Goal: Task Accomplishment & Management: Manage account settings

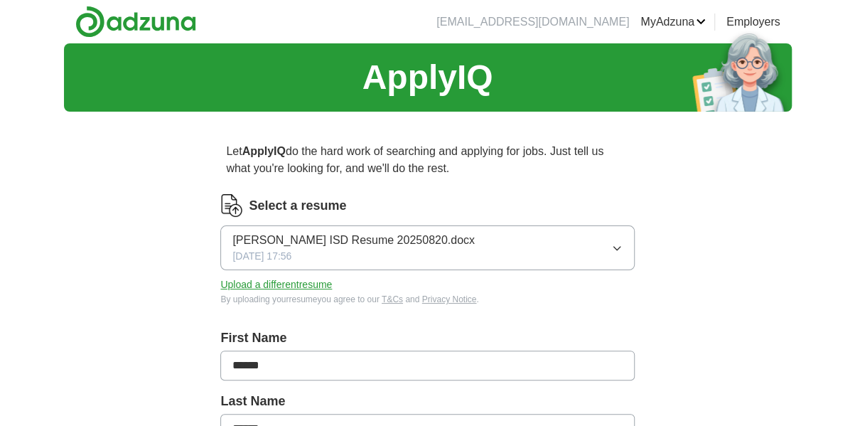
click at [292, 285] on button "Upload a different resume" at bounding box center [276, 284] width 112 height 15
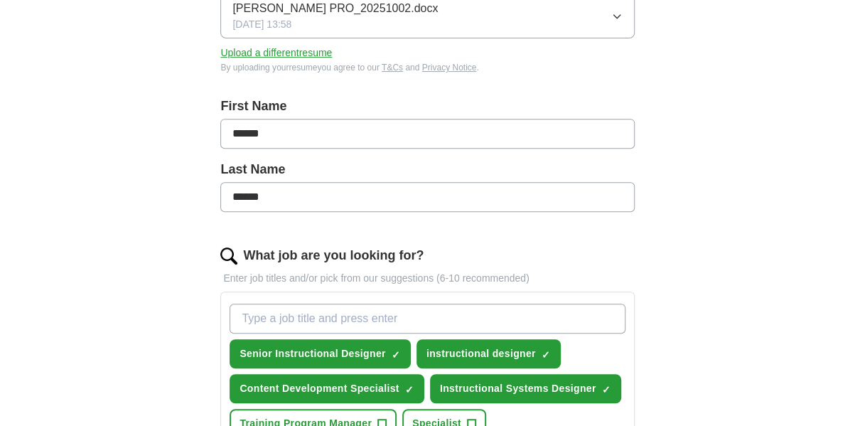
scroll to position [284, 0]
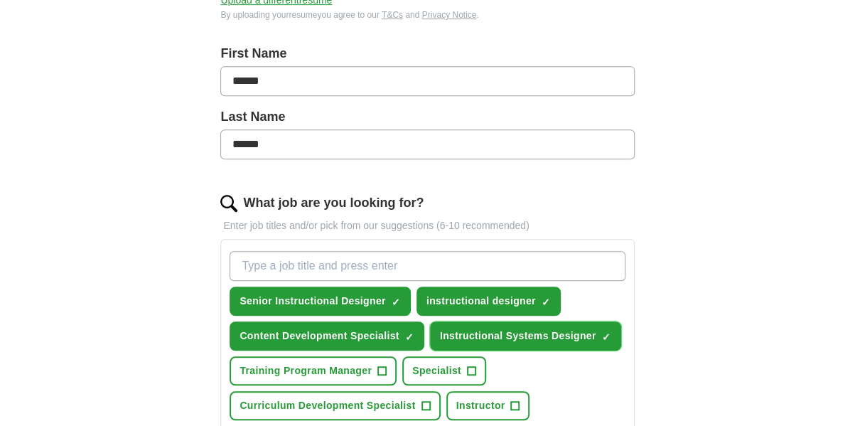
click at [497, 335] on span "Instructional Systems Designer" at bounding box center [518, 335] width 156 height 15
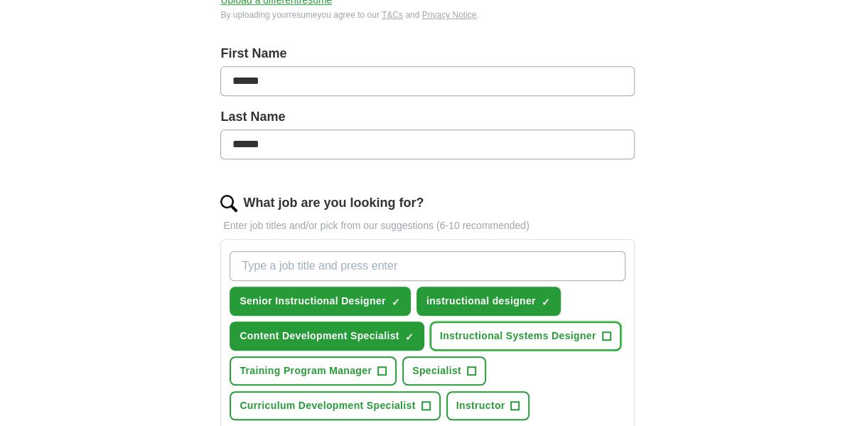
click at [606, 333] on span "+" at bounding box center [606, 335] width 9 height 11
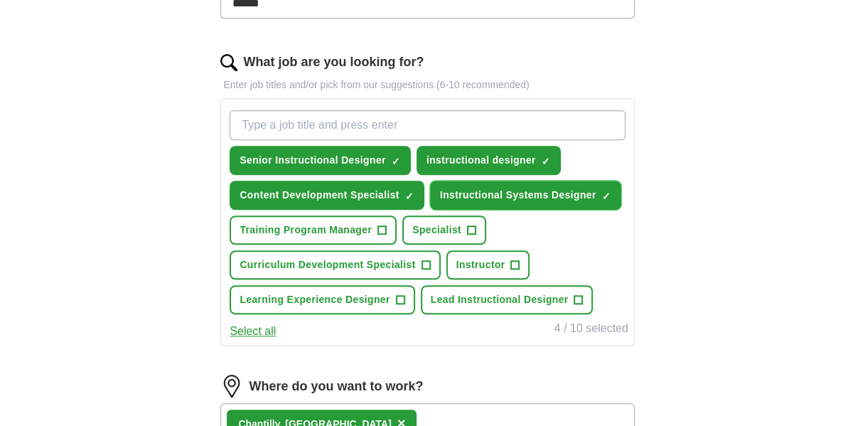
scroll to position [426, 0]
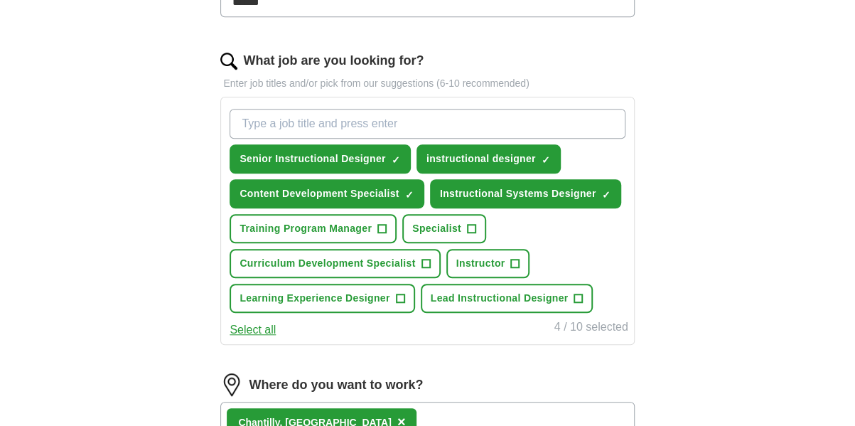
click at [283, 123] on input "What job are you looking for?" at bounding box center [426, 124] width 395 height 30
type input "Training Developer"
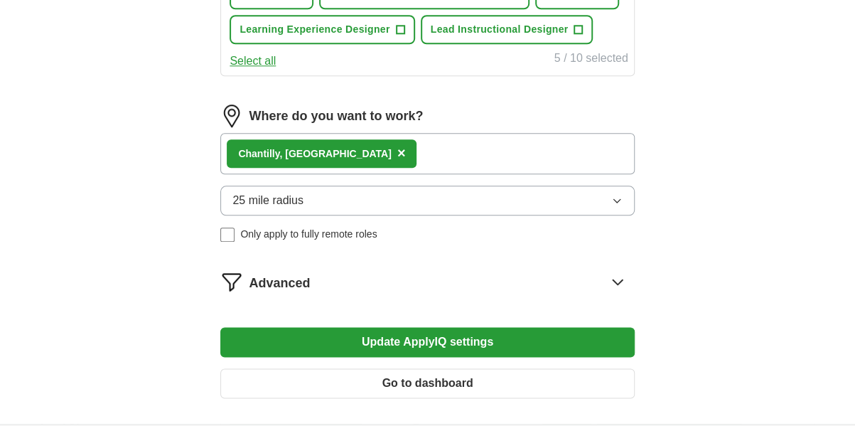
scroll to position [639, 0]
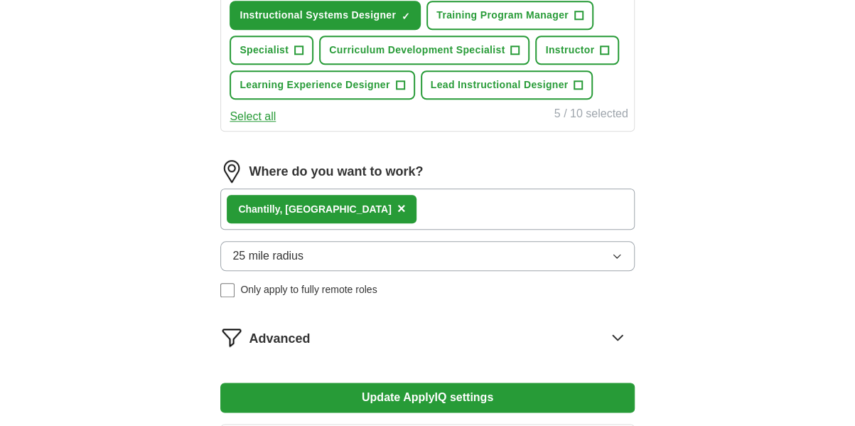
click at [379, 207] on div "Chantilly, [GEOGRAPHIC_DATA] ×" at bounding box center [427, 208] width 414 height 41
click at [346, 214] on div "Chantilly, [GEOGRAPHIC_DATA] ×" at bounding box center [427, 208] width 414 height 41
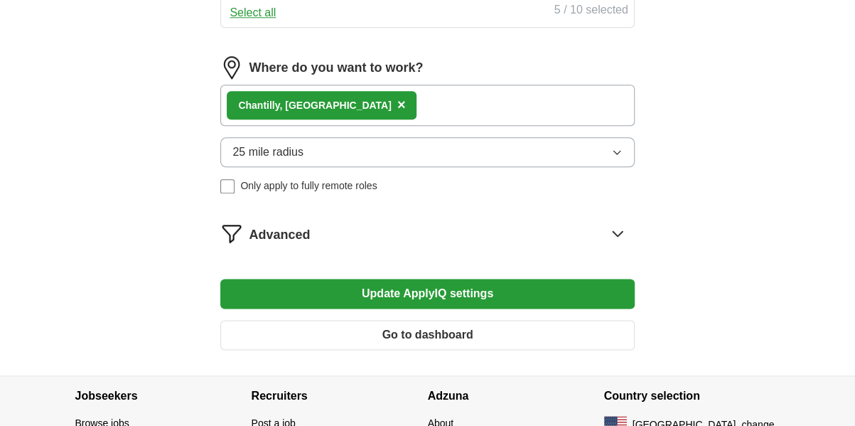
scroll to position [760, 0]
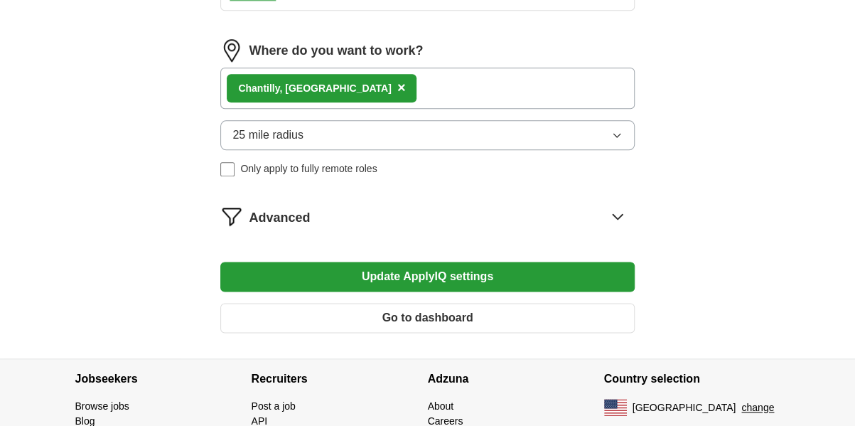
click at [612, 129] on icon "button" at bounding box center [616, 134] width 11 height 11
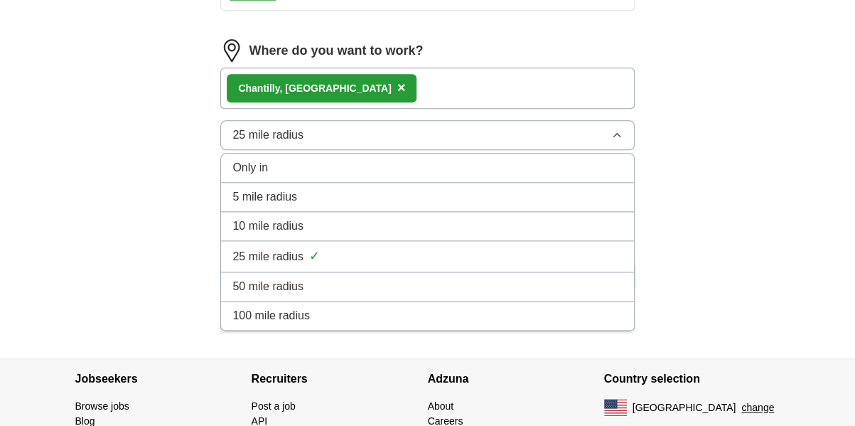
click at [280, 278] on span "50 mile radius" at bounding box center [267, 286] width 71 height 17
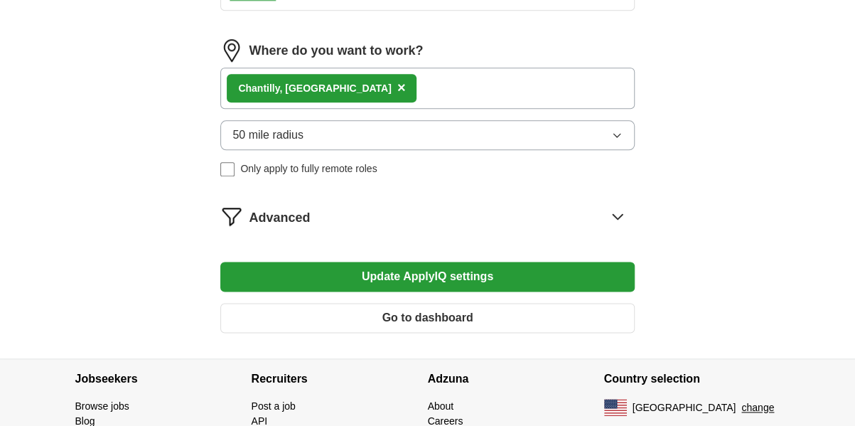
click at [431, 271] on button "Update ApplyIQ settings" at bounding box center [427, 276] width 414 height 30
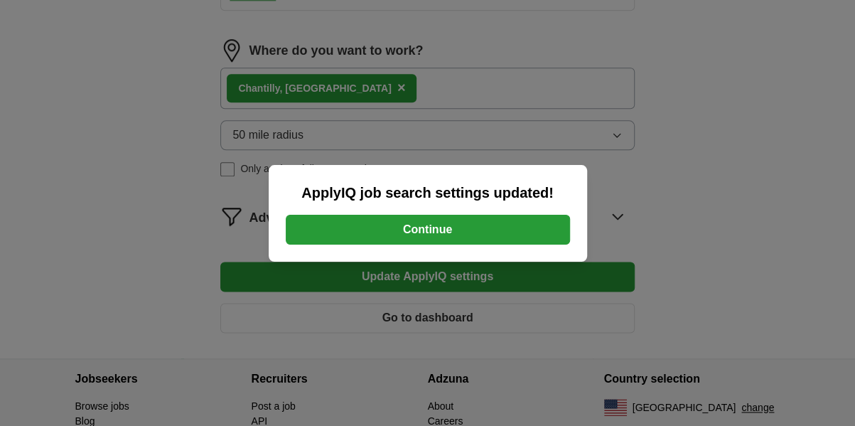
click at [383, 230] on button "Continue" at bounding box center [428, 230] width 284 height 30
